Goal: Information Seeking & Learning: Learn about a topic

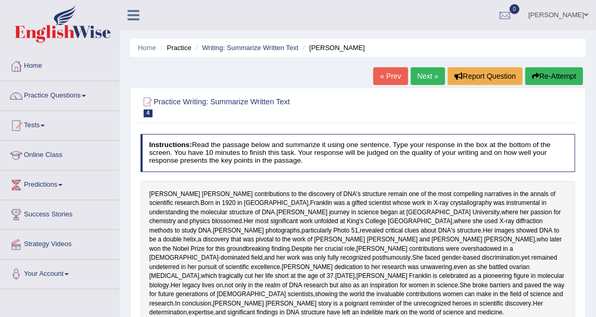
click at [30, 184] on link "Predictions" at bounding box center [60, 183] width 119 height 26
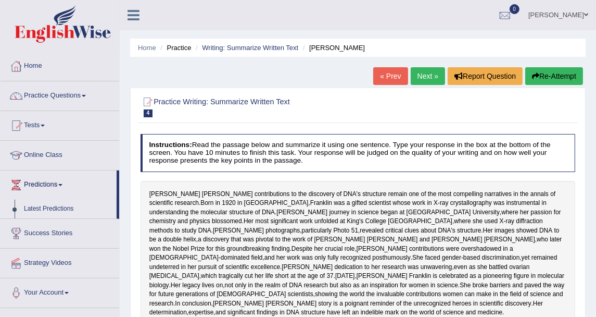
click at [39, 206] on link "Latest Predictions" at bounding box center [67, 208] width 97 height 19
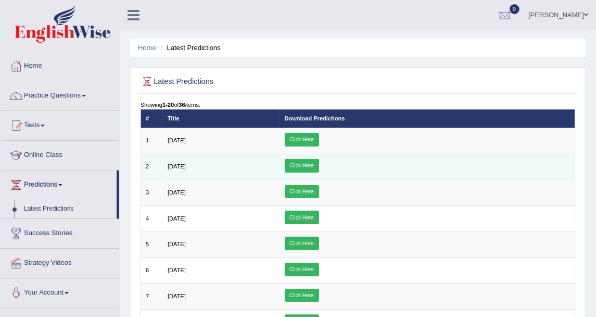
click at [319, 166] on link "Click Here" at bounding box center [302, 166] width 34 height 14
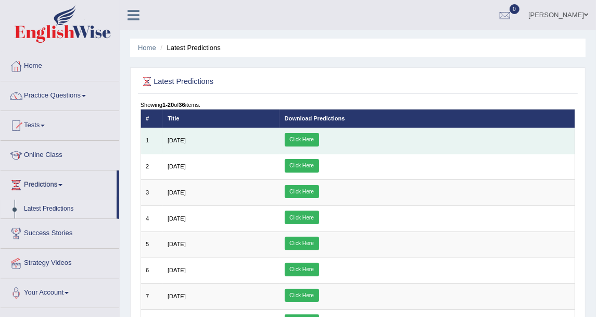
click at [319, 141] on link "Click Here" at bounding box center [302, 140] width 34 height 14
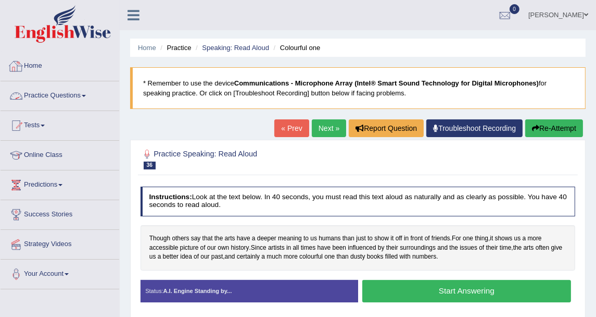
drag, startPoint x: 55, startPoint y: 85, endPoint x: 56, endPoint y: 95, distance: 9.9
click at [55, 85] on link "Practice Questions" at bounding box center [60, 94] width 119 height 26
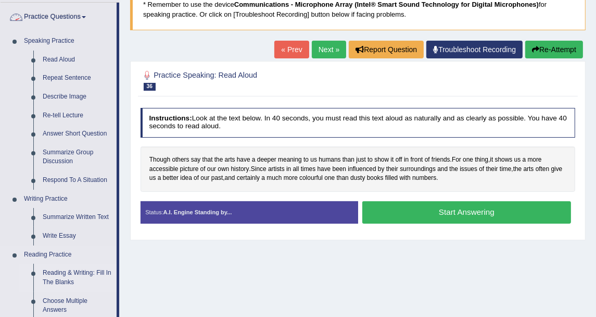
scroll to position [116, 0]
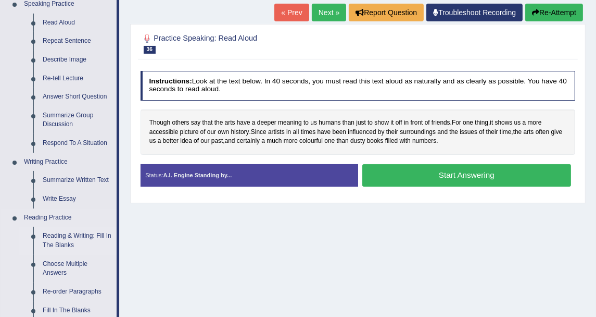
click at [71, 233] on link "Reading & Writing: Fill In The Blanks" at bounding box center [77, 241] width 79 height 28
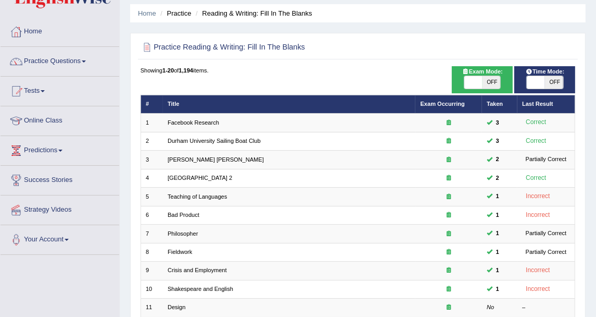
scroll to position [58, 0]
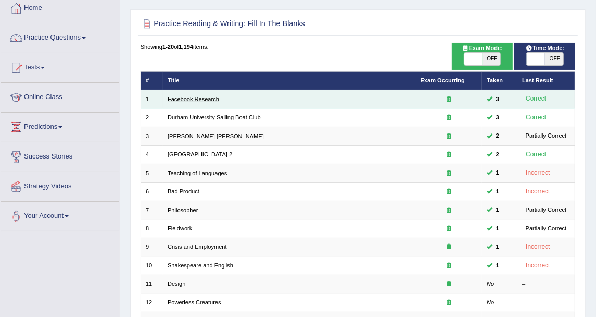
click at [195, 98] on link "Facebook Research" at bounding box center [194, 99] width 52 height 6
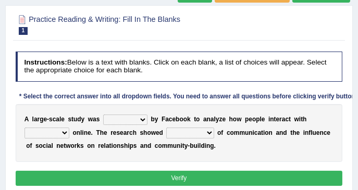
drag, startPoint x: 563, startPoint y: 1, endPoint x: 194, endPoint y: 53, distance: 372.9
click at [194, 53] on h4 "Instructions: Below is a text with blanks. Click on each blank, a list of choic…" at bounding box center [179, 67] width 327 height 30
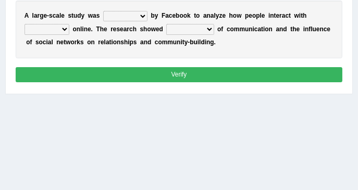
scroll to position [220, 0]
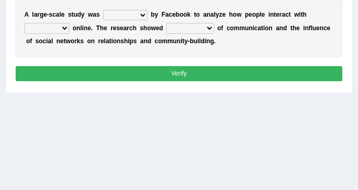
click at [134, 12] on select "surveyed had asked made" at bounding box center [125, 15] width 44 height 10
click at [199, 45] on div "A l a r g e - s c a l e s t u d y w a s surveyed had asked made b y F a c e b o…" at bounding box center [179, 28] width 327 height 58
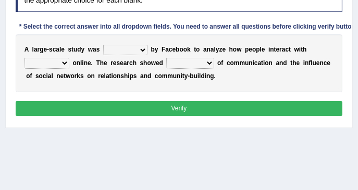
click at [250, 42] on div "A l a r g e - s c a l e s t u d y w a s surveyed had asked made b y F a c e b o…" at bounding box center [179, 63] width 327 height 58
click at [140, 49] on select "surveyed had asked made" at bounding box center [125, 50] width 44 height 10
select select "made"
click at [103, 45] on select "surveyed had asked made" at bounding box center [125, 50] width 44 height 10
click at [140, 46] on select "surveyed had asked made" at bounding box center [125, 50] width 44 height 10
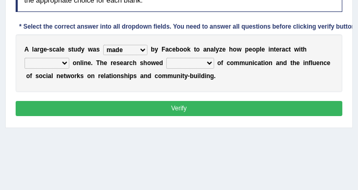
click at [187, 48] on b "k" at bounding box center [189, 49] width 4 height 7
click at [64, 62] on select "together all each other another" at bounding box center [46, 63] width 45 height 10
select select "each other"
click at [24, 58] on select "together all each other another" at bounding box center [46, 63] width 45 height 10
click at [185, 61] on select "advantages standards fellowships patterns" at bounding box center [189, 63] width 47 height 10
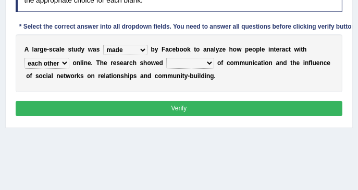
click at [197, 61] on select "advantages standards fellowships patterns" at bounding box center [189, 63] width 47 height 10
select select "patterns"
click at [166, 58] on select "advantages standards fellowships patterns" at bounding box center [189, 63] width 47 height 10
click at [196, 115] on div "Instructions: Below is a text with blanks. Click on each blank, a list of choic…" at bounding box center [178, 51] width 331 height 146
click at [196, 108] on button "Verify" at bounding box center [179, 108] width 327 height 15
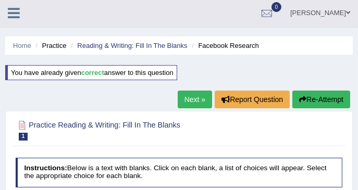
scroll to position [0, 0]
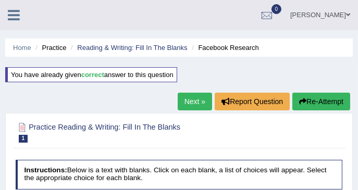
click at [191, 105] on link "Next »" at bounding box center [195, 102] width 34 height 18
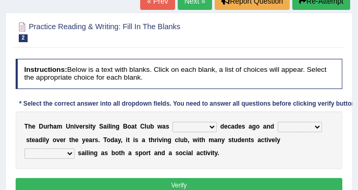
scroll to position [104, 0]
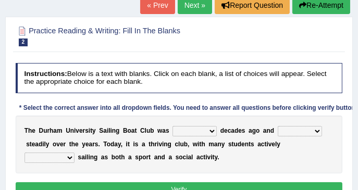
drag, startPoint x: 305, startPoint y: 133, endPoint x: 258, endPoint y: 48, distance: 96.7
click at [258, 48] on div "Practice Reading & Writing: Fill In The Blanks 2 Durham University Sailing Boat…" at bounding box center [178, 113] width 347 height 193
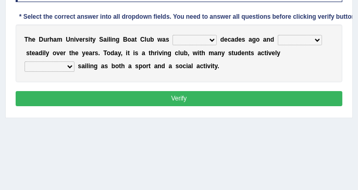
scroll to position [208, 0]
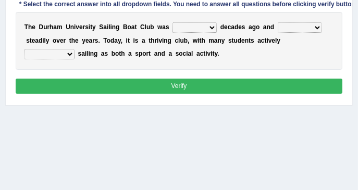
click at [300, 34] on div "T h e D u r h a m U n i v e r s i t y S a i l i n g B o a t C l u b w a s found…" at bounding box center [179, 41] width 327 height 58
click at [198, 27] on select "found fund founded find" at bounding box center [194, 27] width 44 height 10
select select "founded"
click at [172, 22] on select "found fund founded find" at bounding box center [194, 27] width 44 height 10
click at [196, 25] on select "found fund founded find" at bounding box center [194, 27] width 44 height 10
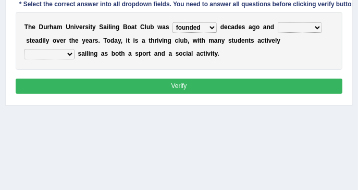
click at [234, 23] on b "d" at bounding box center [236, 26] width 4 height 7
click at [278, 26] on select "grow growing has grown grown" at bounding box center [300, 27] width 44 height 10
click at [278, 24] on select "grow growing has grown grown" at bounding box center [300, 27] width 44 height 10
click at [284, 26] on select "grow growing has grown grown" at bounding box center [300, 27] width 44 height 10
select select "grown"
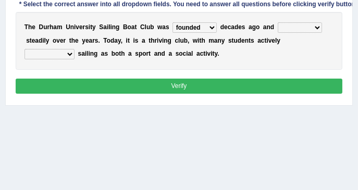
click at [278, 22] on select "grow growing has grown grown" at bounding box center [300, 27] width 44 height 10
click at [74, 49] on select "enjoy enjoyed are enjoying enjoying" at bounding box center [49, 54] width 50 height 10
select select "enjoying"
click at [74, 49] on select "enjoy enjoyed are enjoying enjoying" at bounding box center [49, 54] width 50 height 10
click at [274, 81] on button "Verify" at bounding box center [179, 86] width 327 height 15
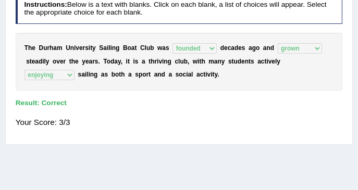
scroll to position [152, 0]
